Goal: Task Accomplishment & Management: Use online tool/utility

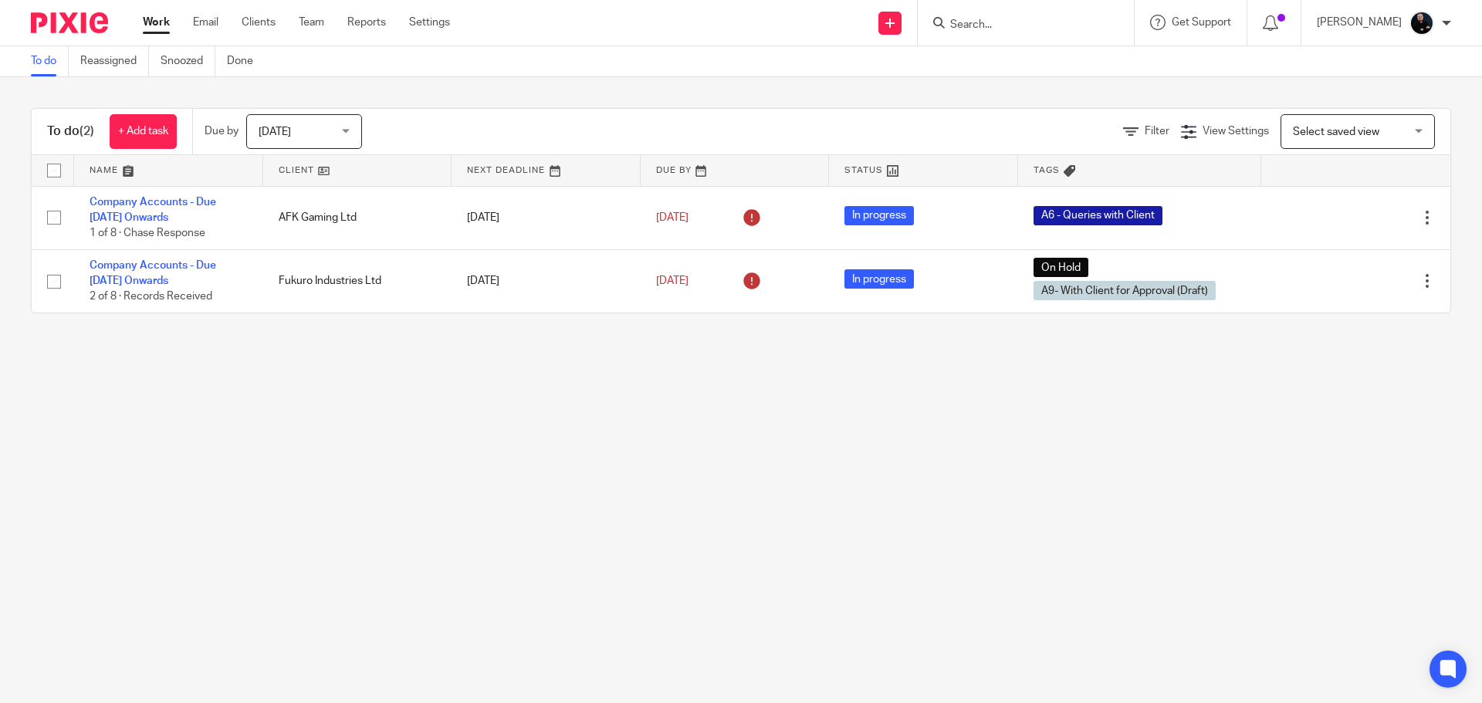
click at [999, 24] on input "Search" at bounding box center [1017, 26] width 139 height 14
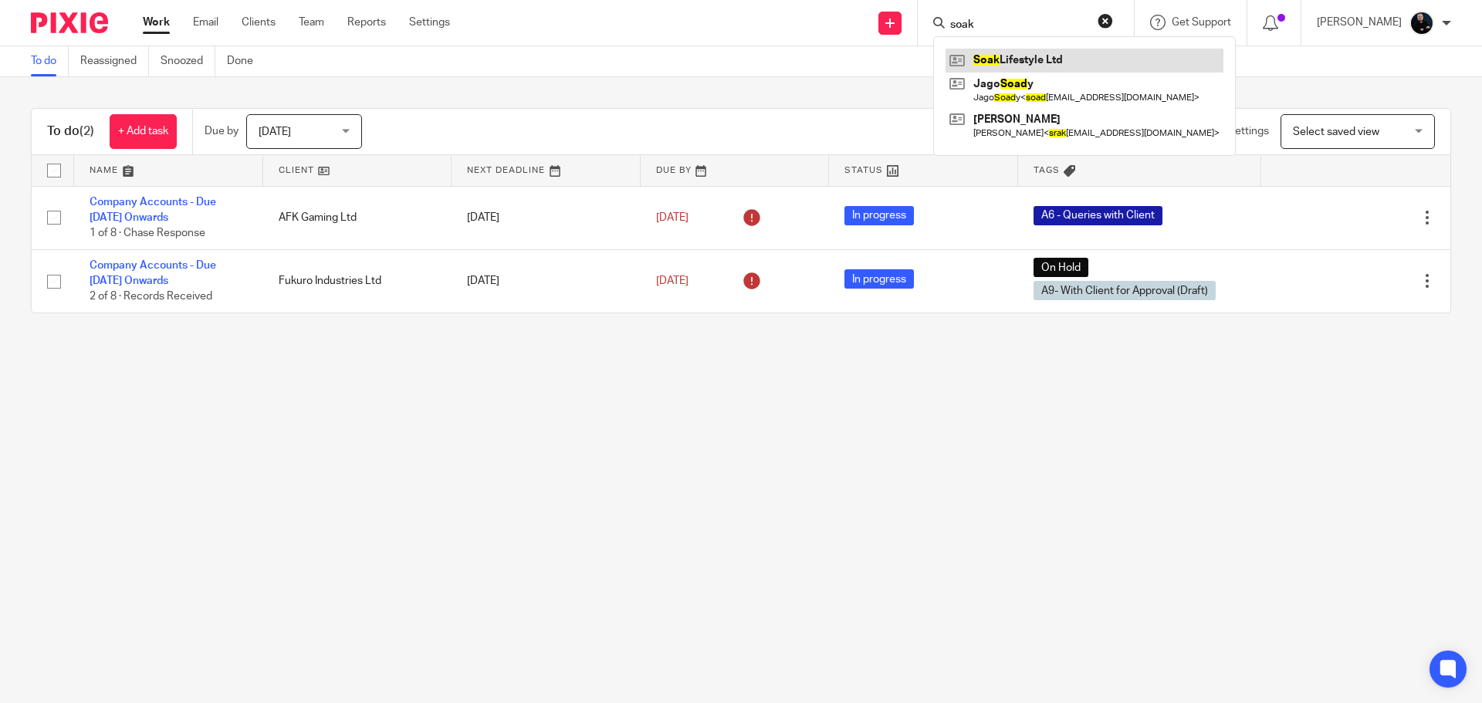
type input "soak"
click at [1053, 56] on link at bounding box center [1084, 60] width 278 height 23
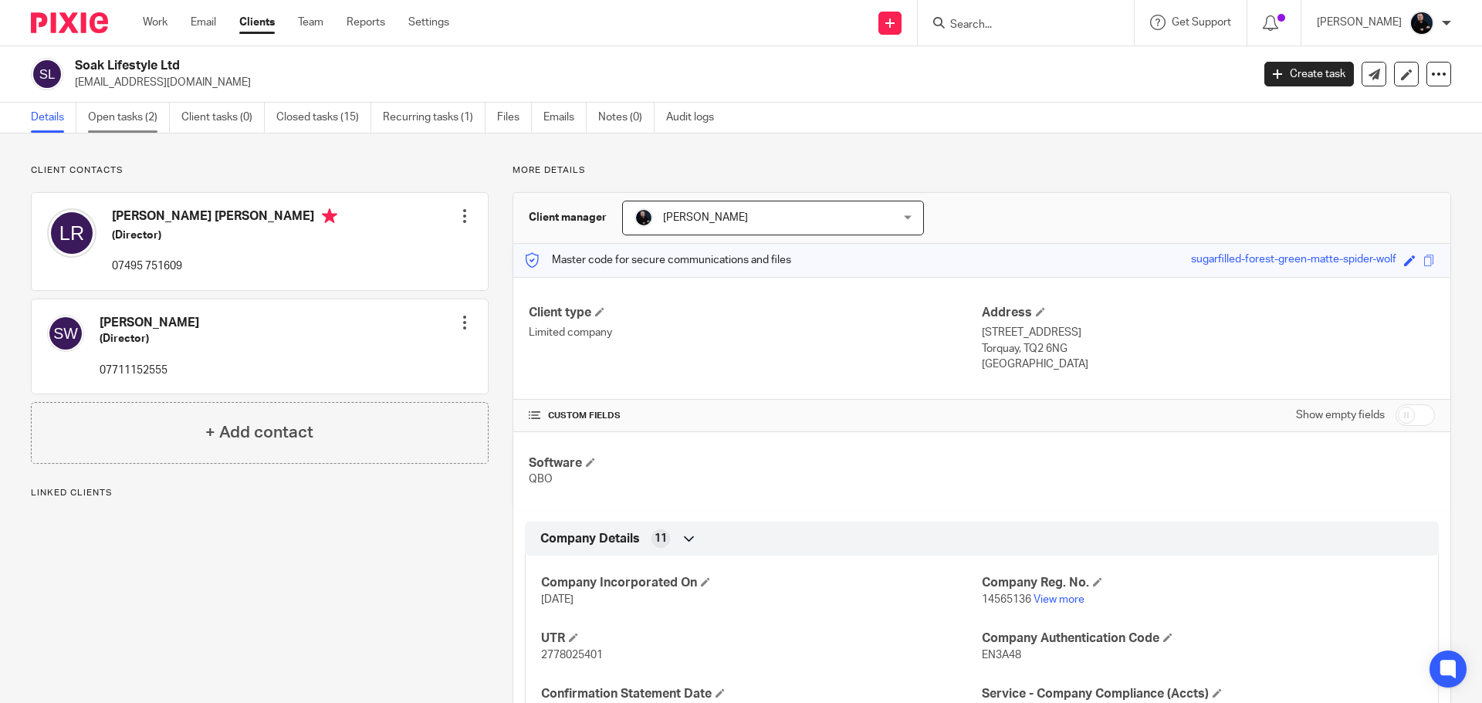
click at [140, 117] on link "Open tasks (2)" at bounding box center [129, 118] width 82 height 30
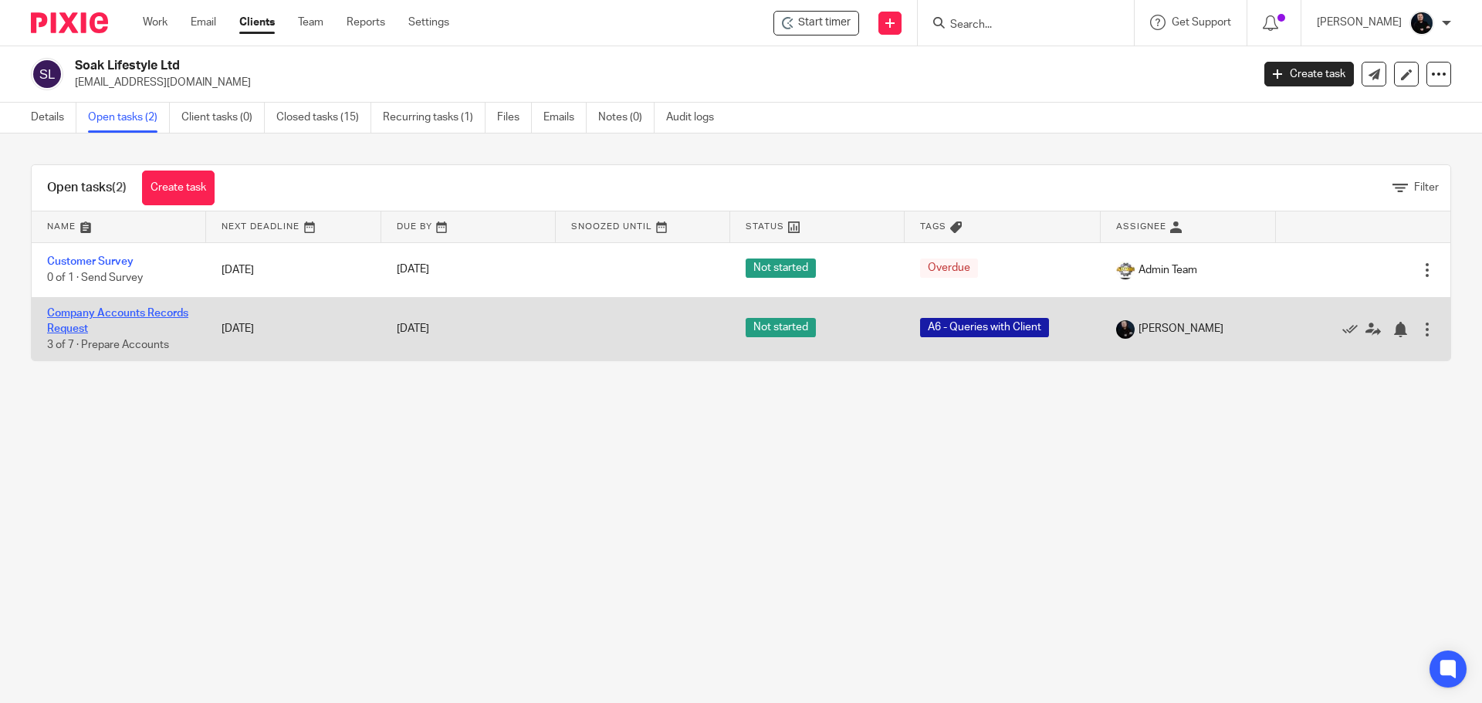
click at [85, 330] on link "Company Accounts Records Request" at bounding box center [117, 321] width 141 height 26
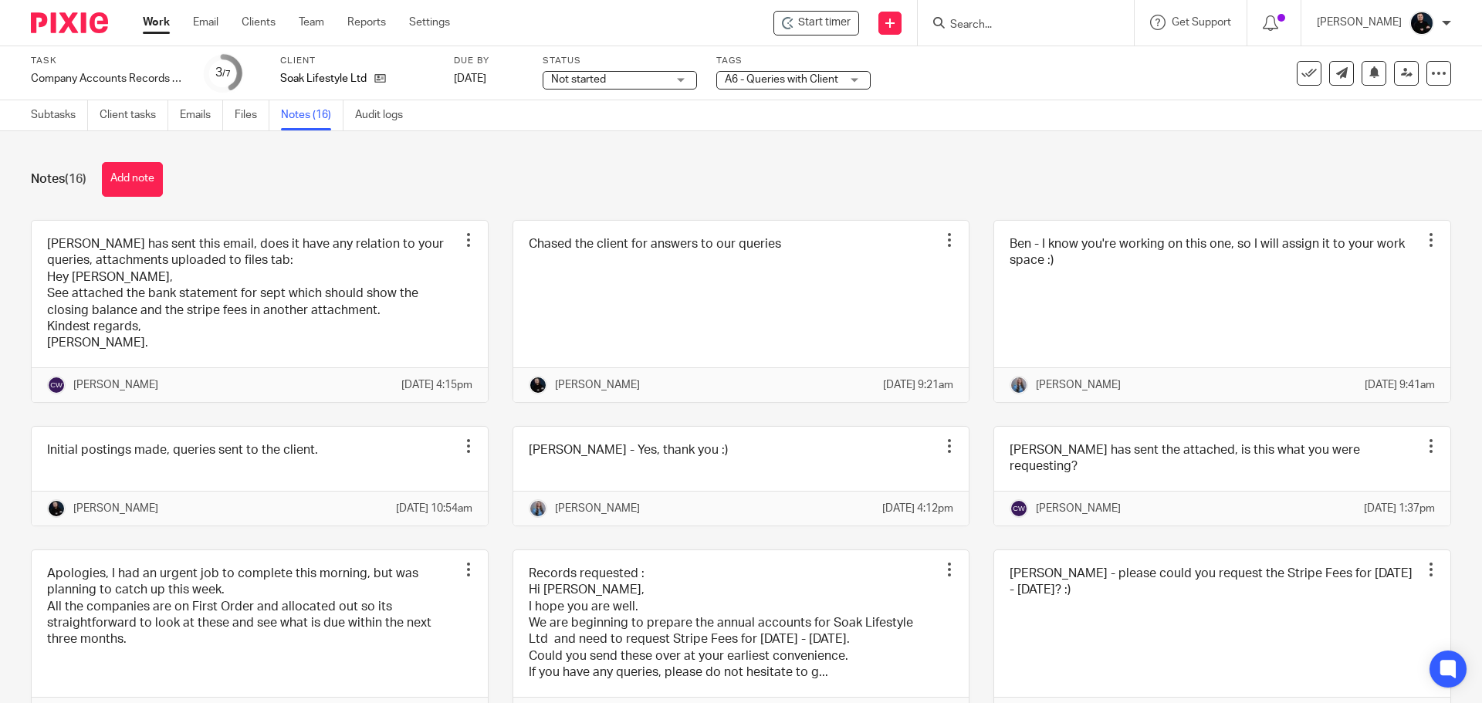
click at [295, 198] on div "Notes (16) Add note Ben- Laura has sent this email, does it have any relation t…" at bounding box center [741, 417] width 1482 height 572
click at [131, 161] on div "Notes (16) Add note Ben- Laura has sent this email, does it have any relation t…" at bounding box center [741, 417] width 1482 height 572
click at [132, 176] on button "Add note" at bounding box center [132, 179] width 61 height 35
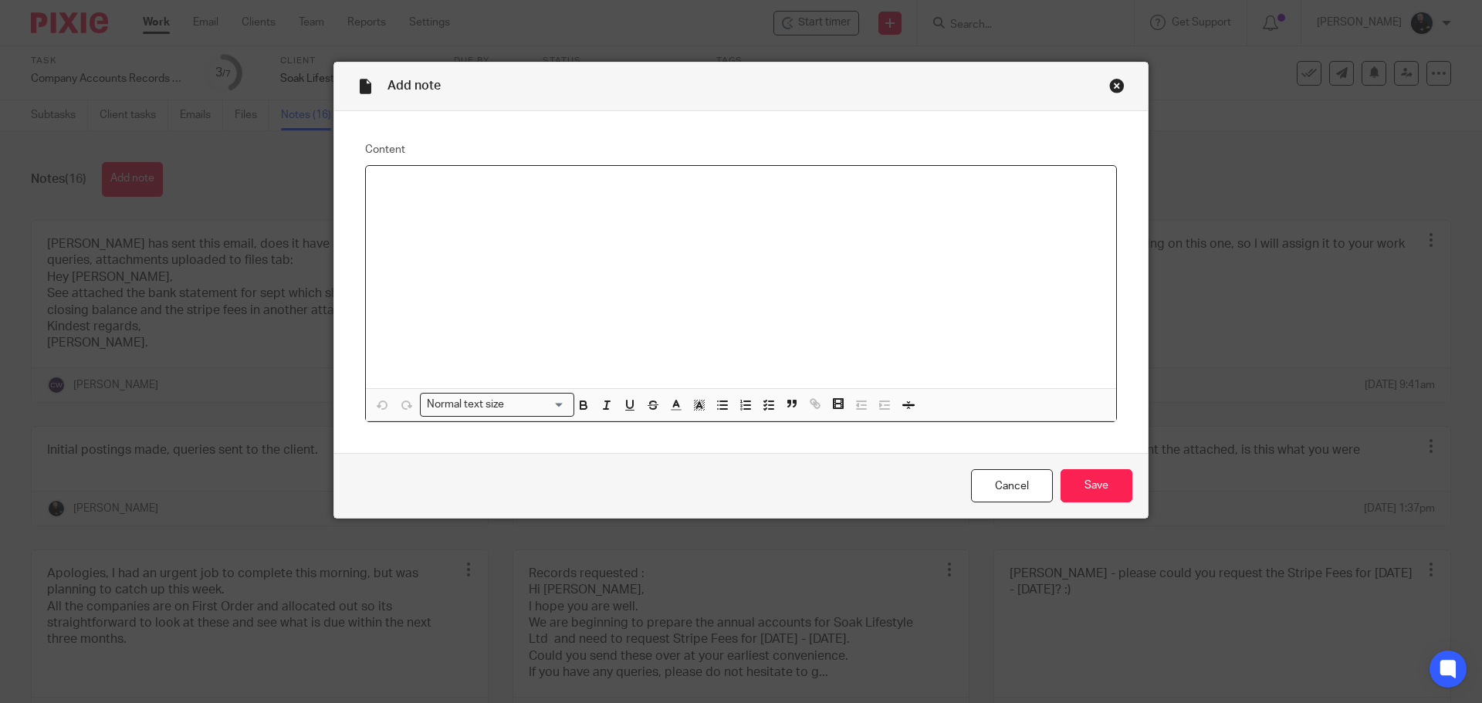
drag, startPoint x: 802, startPoint y: 339, endPoint x: 789, endPoint y: 330, distance: 15.4
click at [799, 336] on div at bounding box center [741, 277] width 750 height 222
click at [1077, 478] on input "Save" at bounding box center [1096, 485] width 72 height 33
